Goal: Find contact information: Find contact information

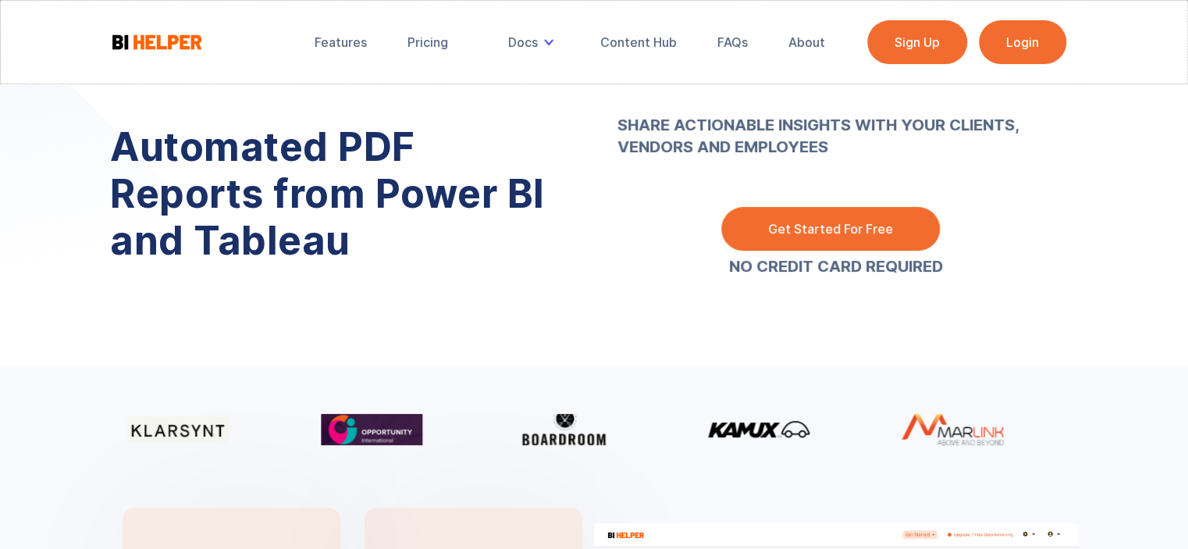
scroll to position [2195, 0]
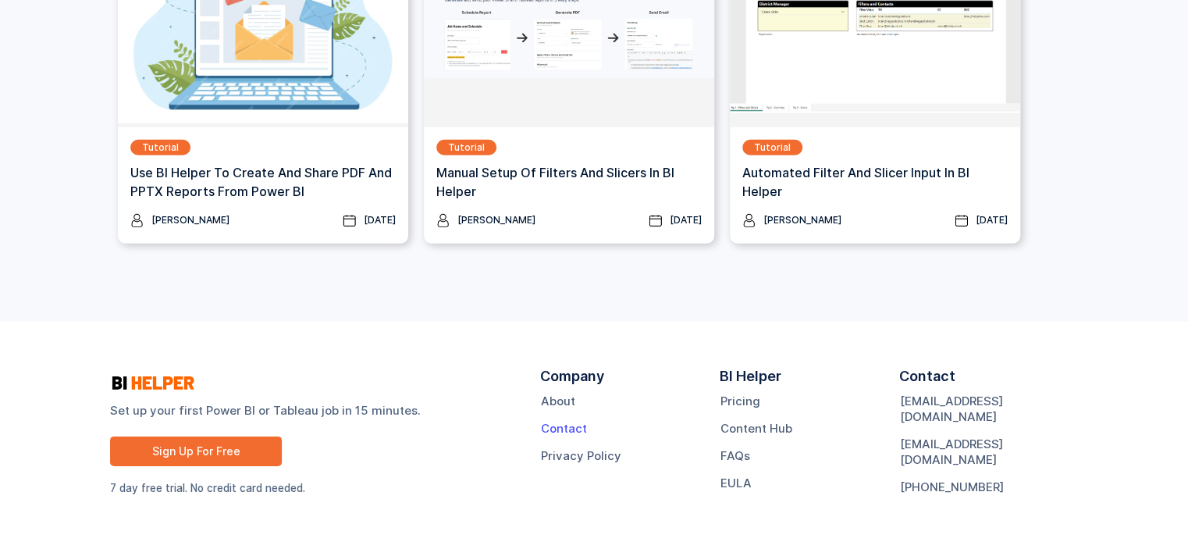
click at [568, 429] on link "Contact" at bounding box center [564, 429] width 46 height 16
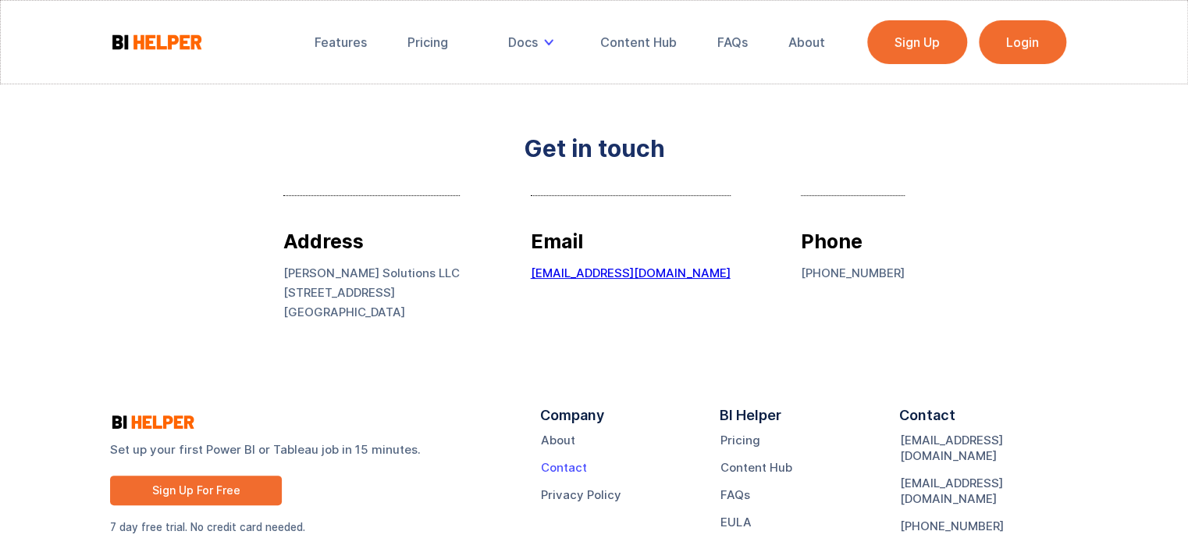
drag, startPoint x: 580, startPoint y: 457, endPoint x: 580, endPoint y: 468, distance: 10.1
click at [579, 457] on div "Company About Contact Privacy Policy" at bounding box center [630, 476] width 180 height 138
click at [580, 468] on link "Contact" at bounding box center [564, 468] width 46 height 16
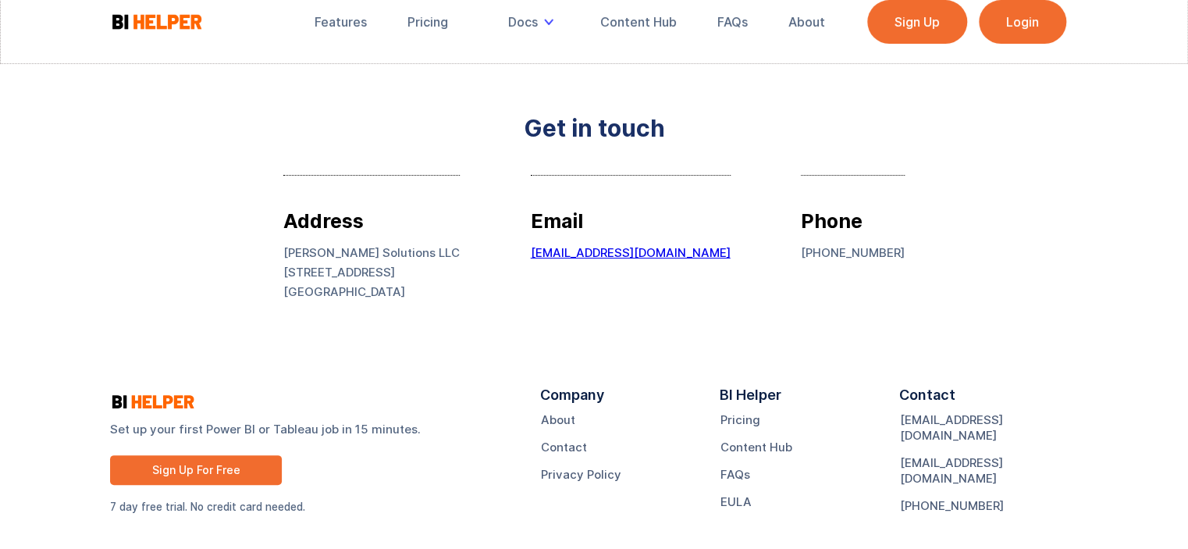
scroll to position [39, 0]
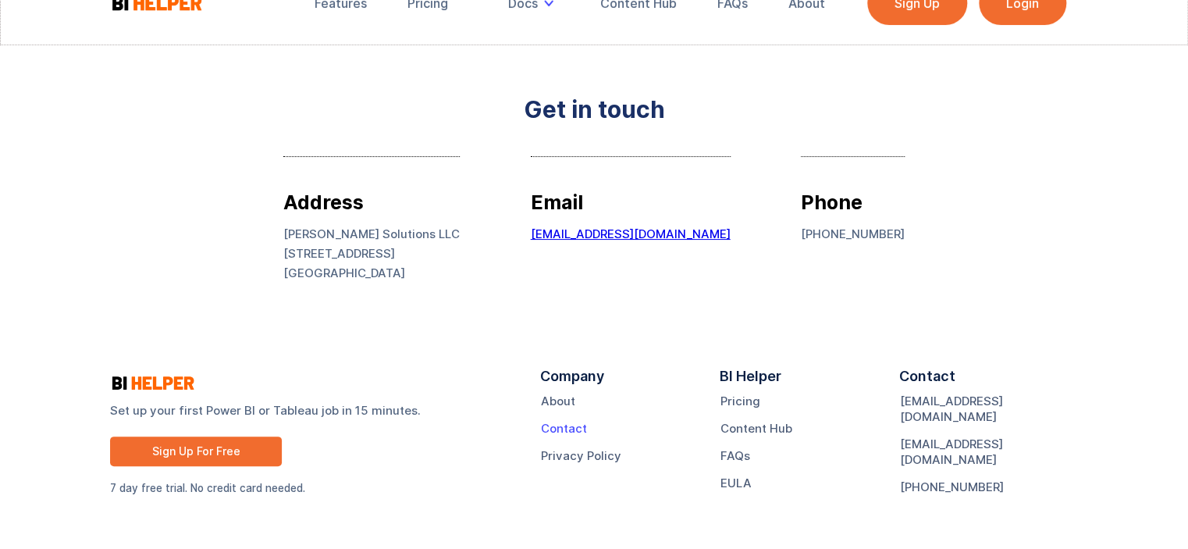
click at [550, 423] on link "Contact" at bounding box center [564, 429] width 46 height 16
